Goal: Task Accomplishment & Management: Use online tool/utility

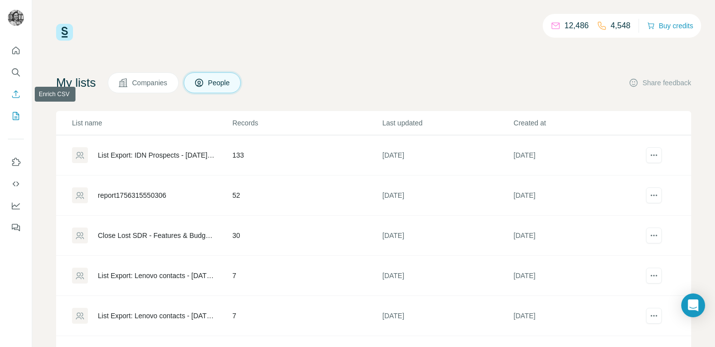
click at [15, 96] on icon "Enrich CSV" at bounding box center [16, 94] width 10 height 10
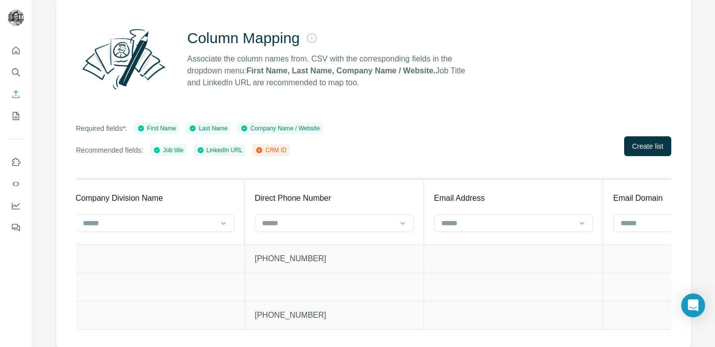
scroll to position [0, 2162]
click at [330, 224] on input at bounding box center [327, 223] width 134 height 11
click at [401, 191] on th "Direct Phone Number" at bounding box center [332, 211] width 179 height 65
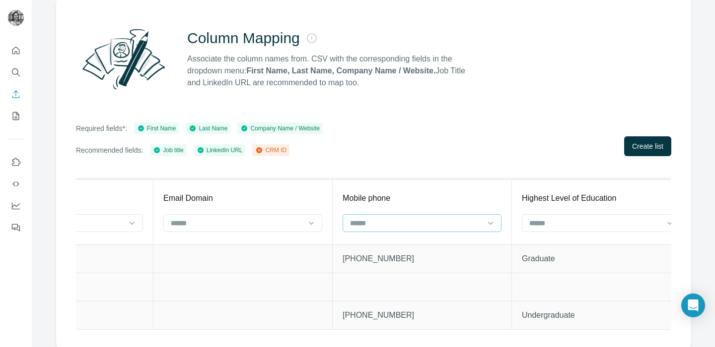
scroll to position [0, 2614]
click at [404, 225] on input at bounding box center [412, 223] width 134 height 11
click at [426, 207] on th "Mobile phone" at bounding box center [417, 211] width 179 height 65
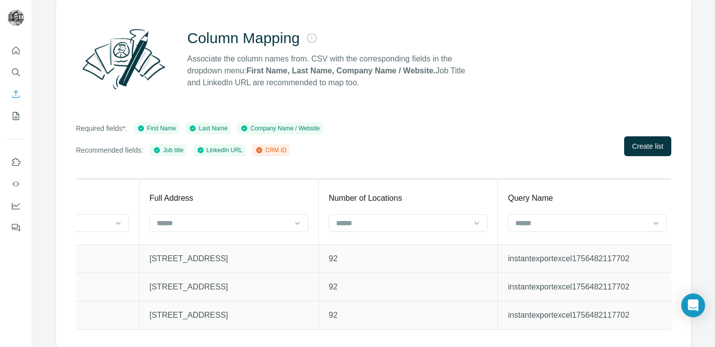
scroll to position [0, 12661]
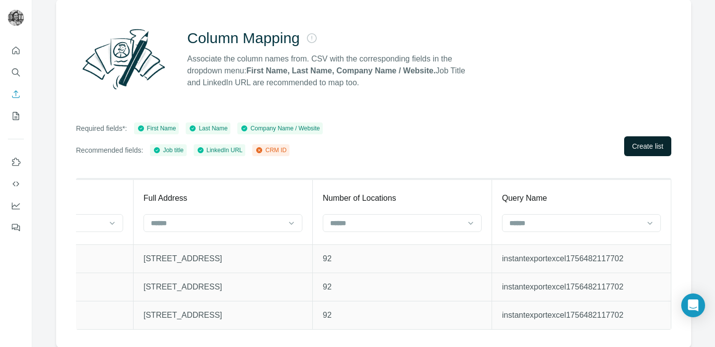
click at [647, 148] on span "Create list" at bounding box center [647, 146] width 31 height 10
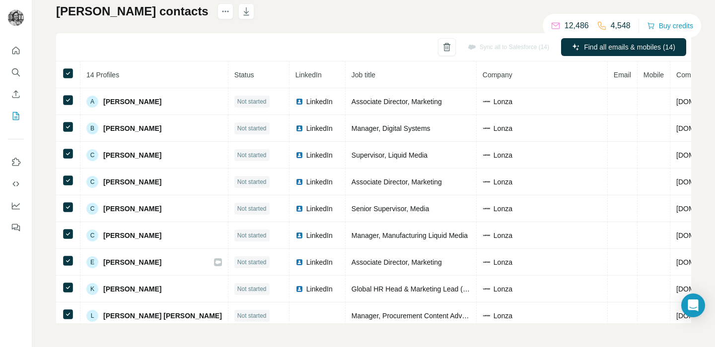
scroll to position [62, 0]
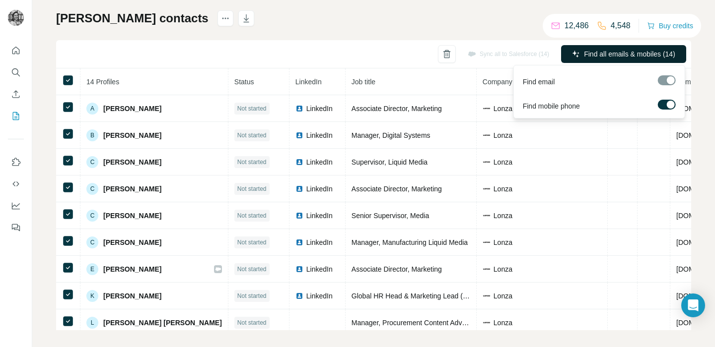
click at [609, 52] on span "Find all emails & mobiles (14)" at bounding box center [629, 54] width 91 height 10
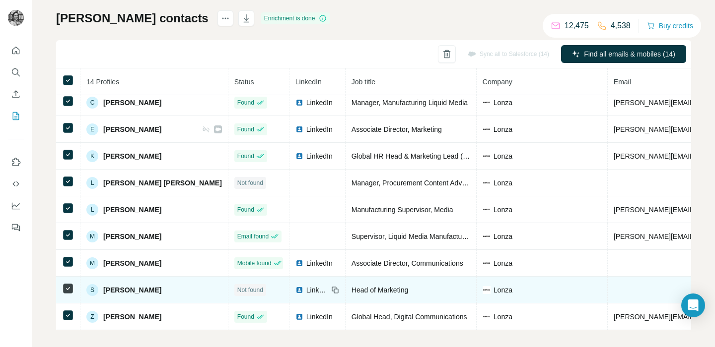
scroll to position [0, 0]
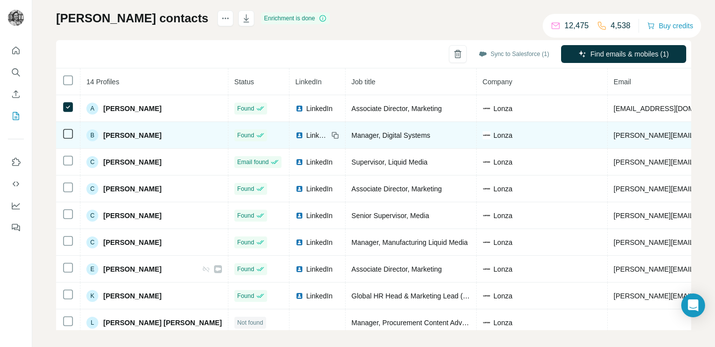
click at [62, 135] on icon at bounding box center [68, 134] width 12 height 12
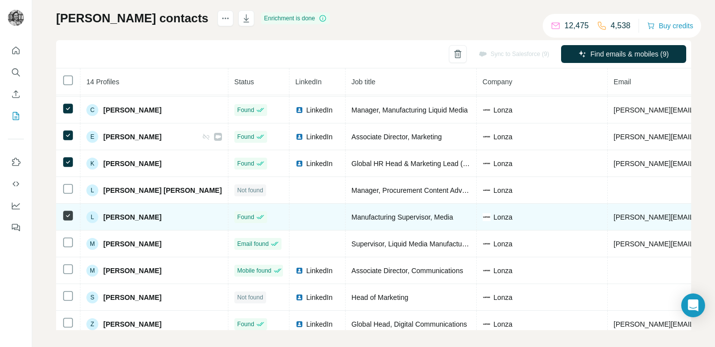
scroll to position [140, 0]
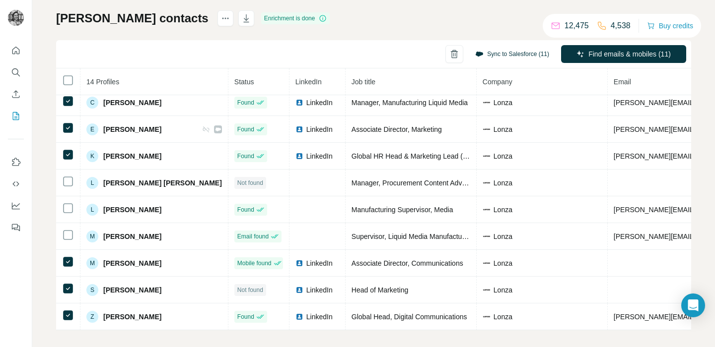
click at [516, 56] on button "Sync to Salesforce (11)" at bounding box center [512, 54] width 88 height 15
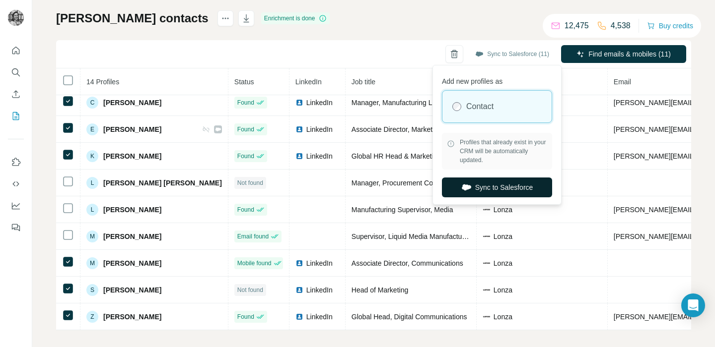
click at [482, 184] on button "Sync to Salesforce" at bounding box center [497, 188] width 110 height 20
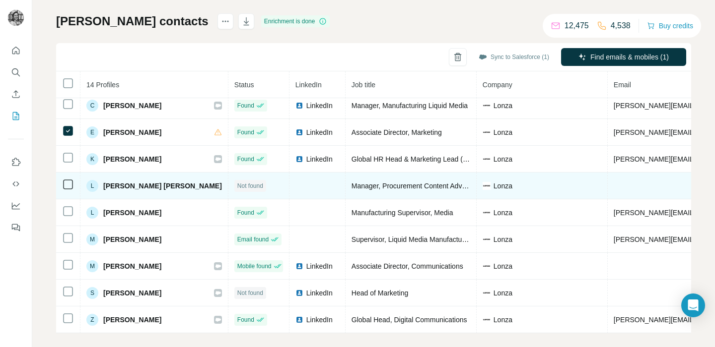
scroll to position [130, 0]
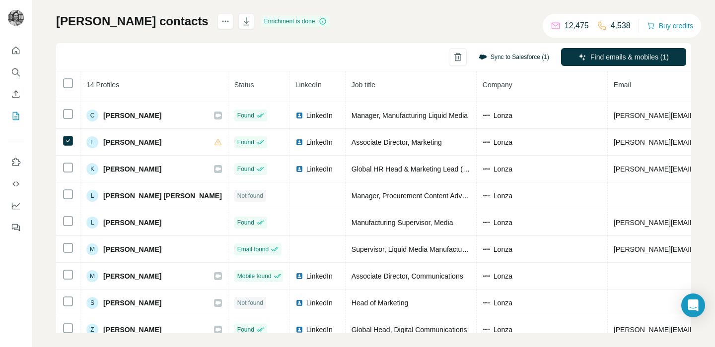
click at [513, 60] on button "Sync to Salesforce (1)" at bounding box center [513, 57] width 84 height 15
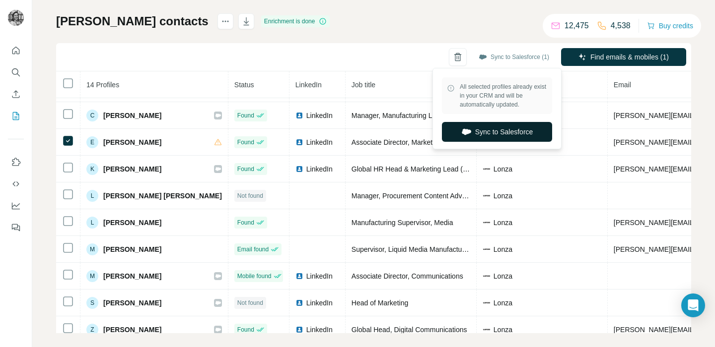
click at [488, 128] on button "Sync to Salesforce" at bounding box center [497, 132] width 110 height 20
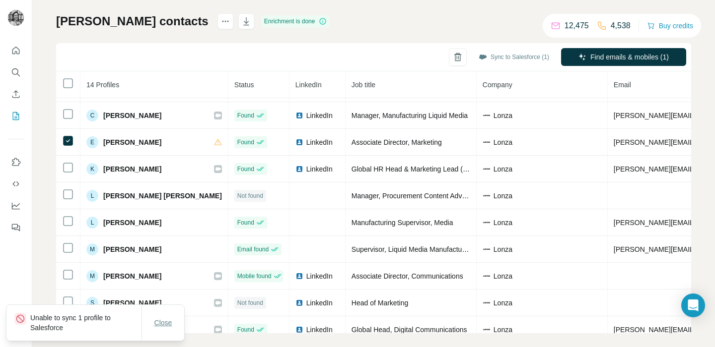
click at [154, 319] on span "Close" at bounding box center [163, 323] width 18 height 10
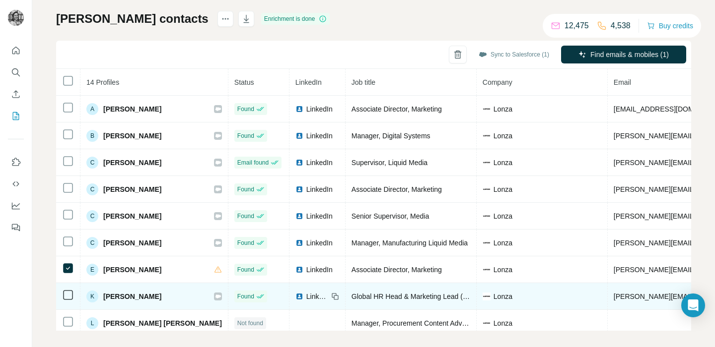
scroll to position [50, 0]
